Goal: Navigation & Orientation: Find specific page/section

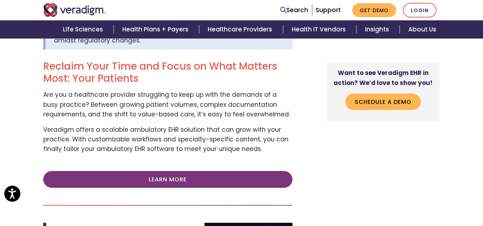
scroll to position [127, 0]
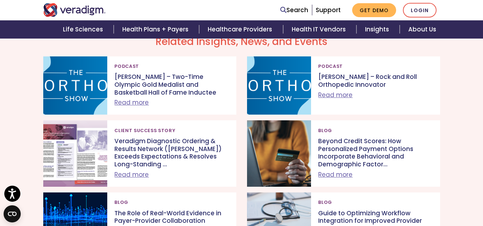
scroll to position [1429, 0]
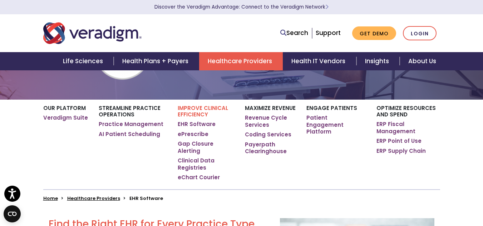
scroll to position [67, 0]
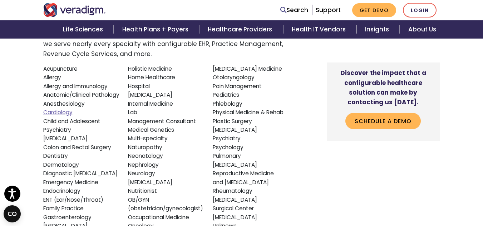
scroll to position [617, 0]
